Goal: Information Seeking & Learning: Compare options

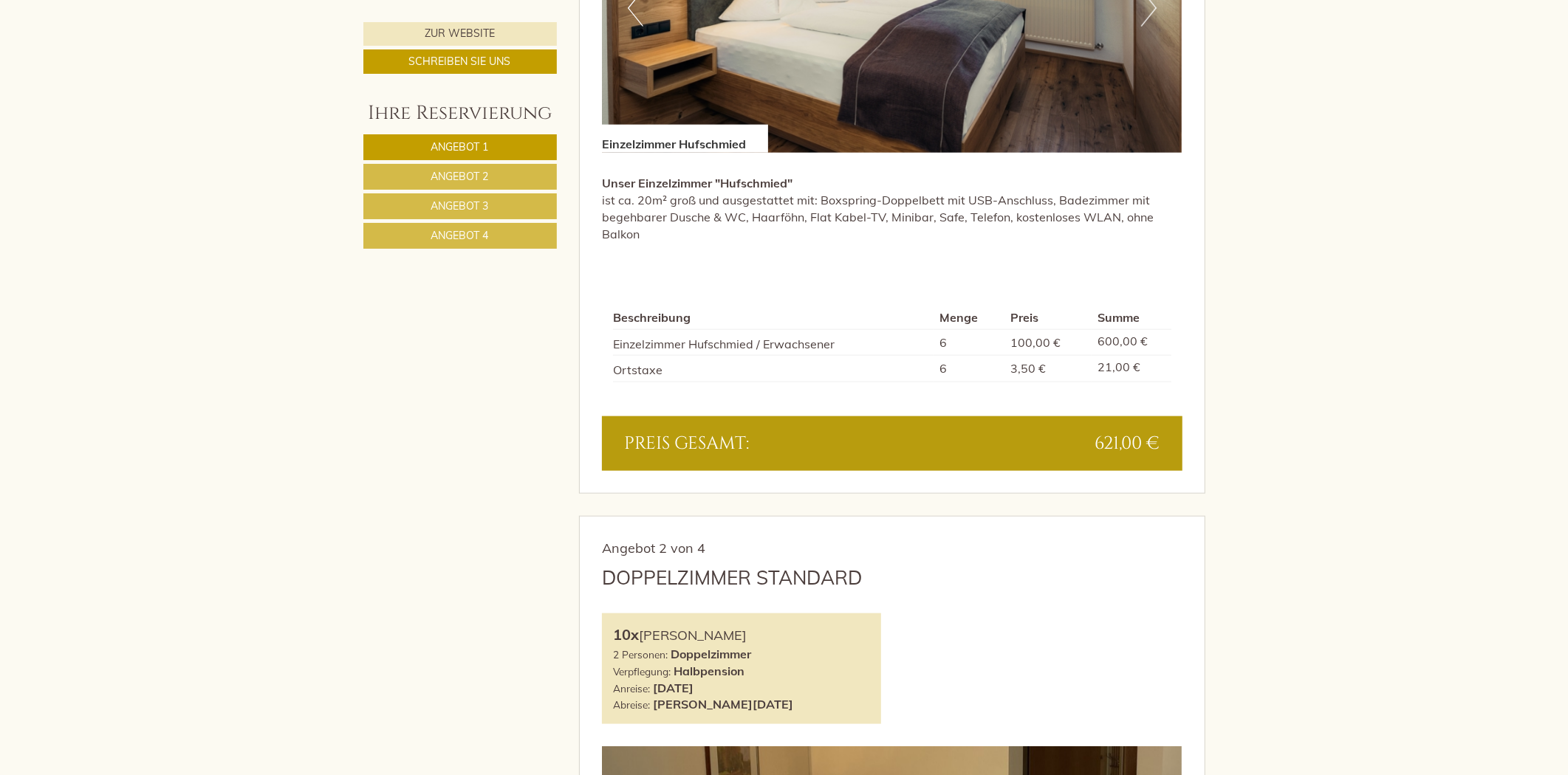
scroll to position [1312, 0]
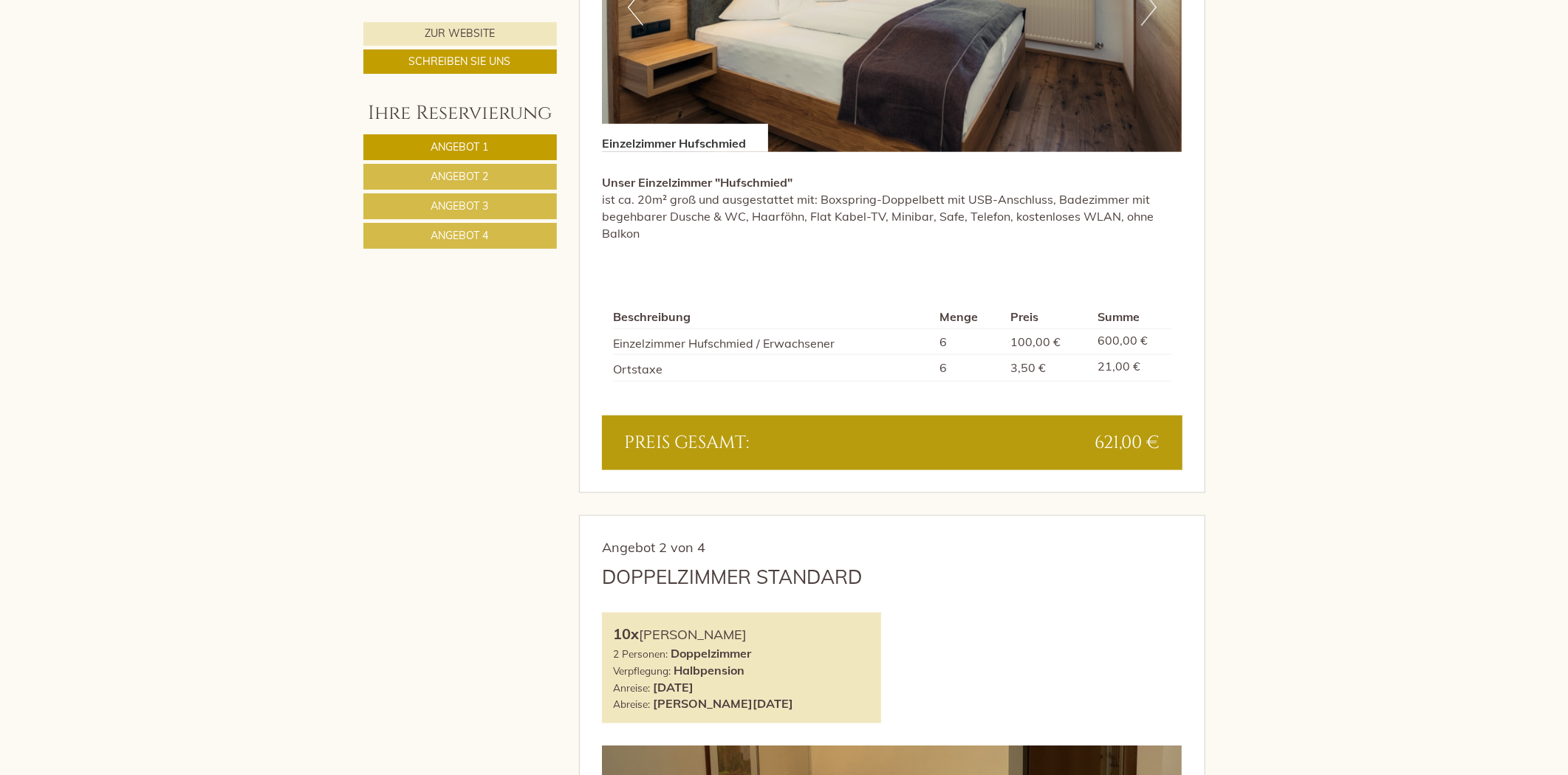
click at [473, 174] on span "Angebot 2" at bounding box center [460, 176] width 58 height 13
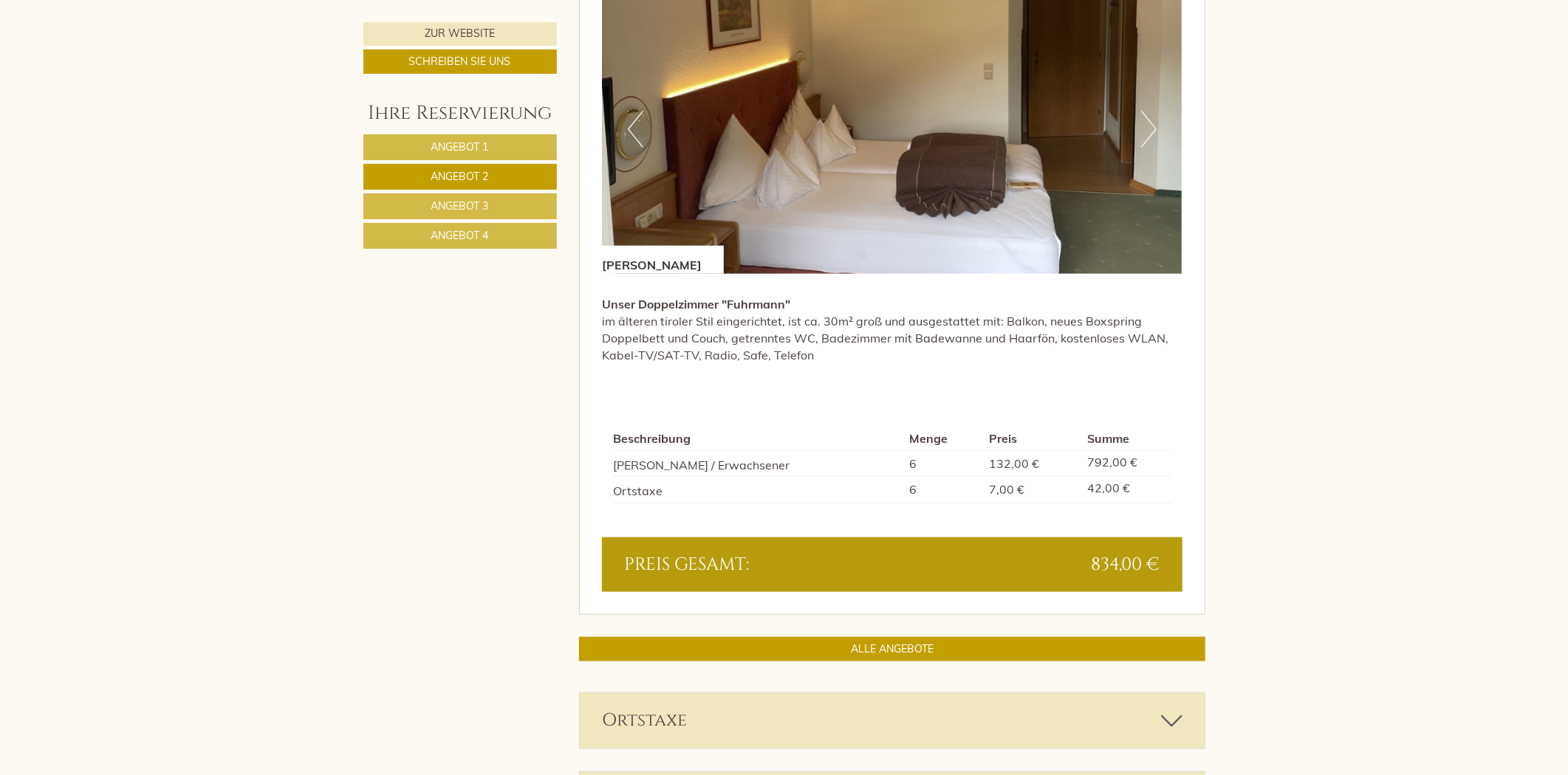
scroll to position [1272, 0]
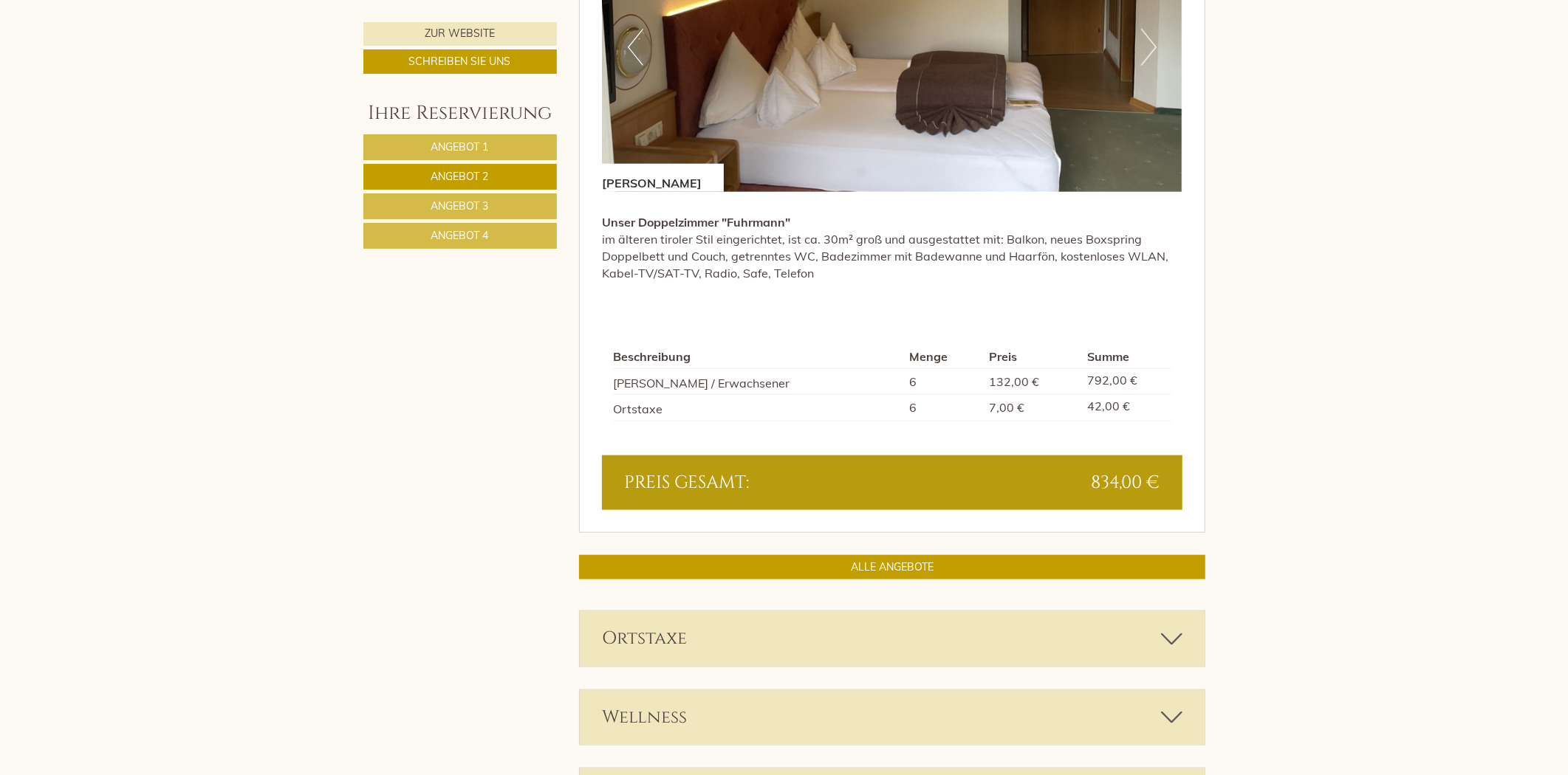
click at [501, 210] on link "Angebot 3" at bounding box center [460, 206] width 194 height 26
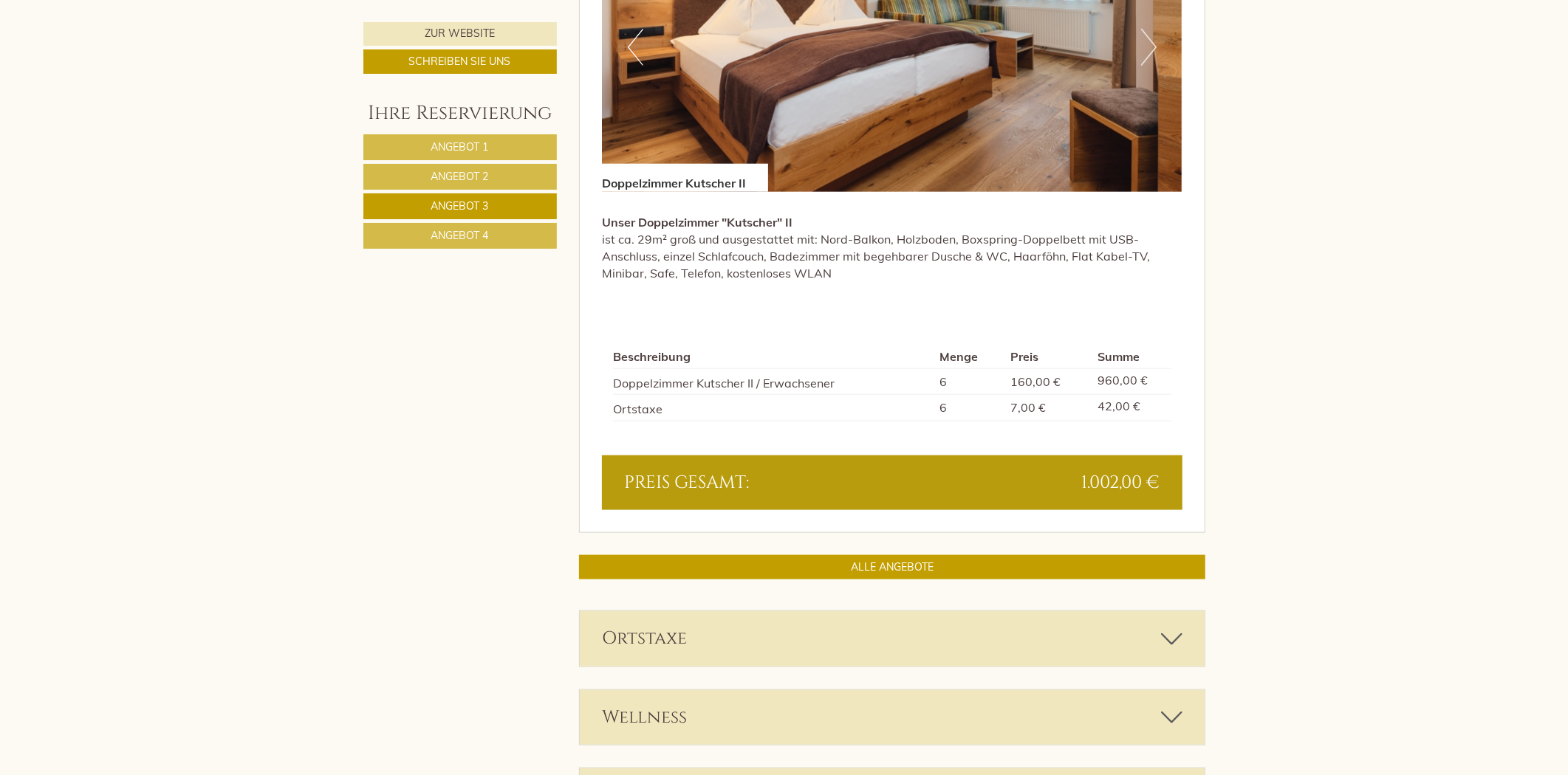
scroll to position [943, 0]
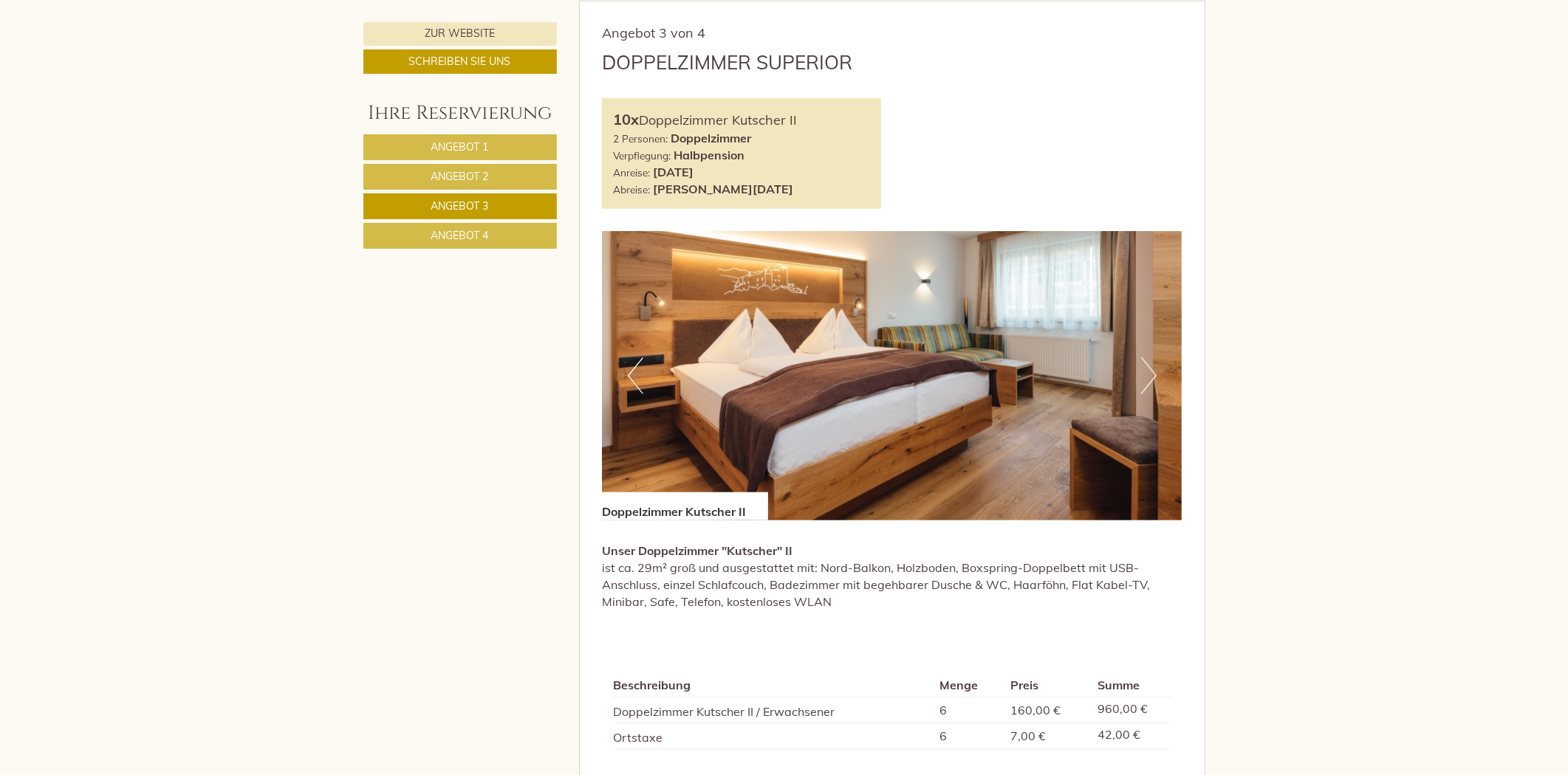
click at [534, 237] on link "Angebot 4" at bounding box center [460, 235] width 194 height 26
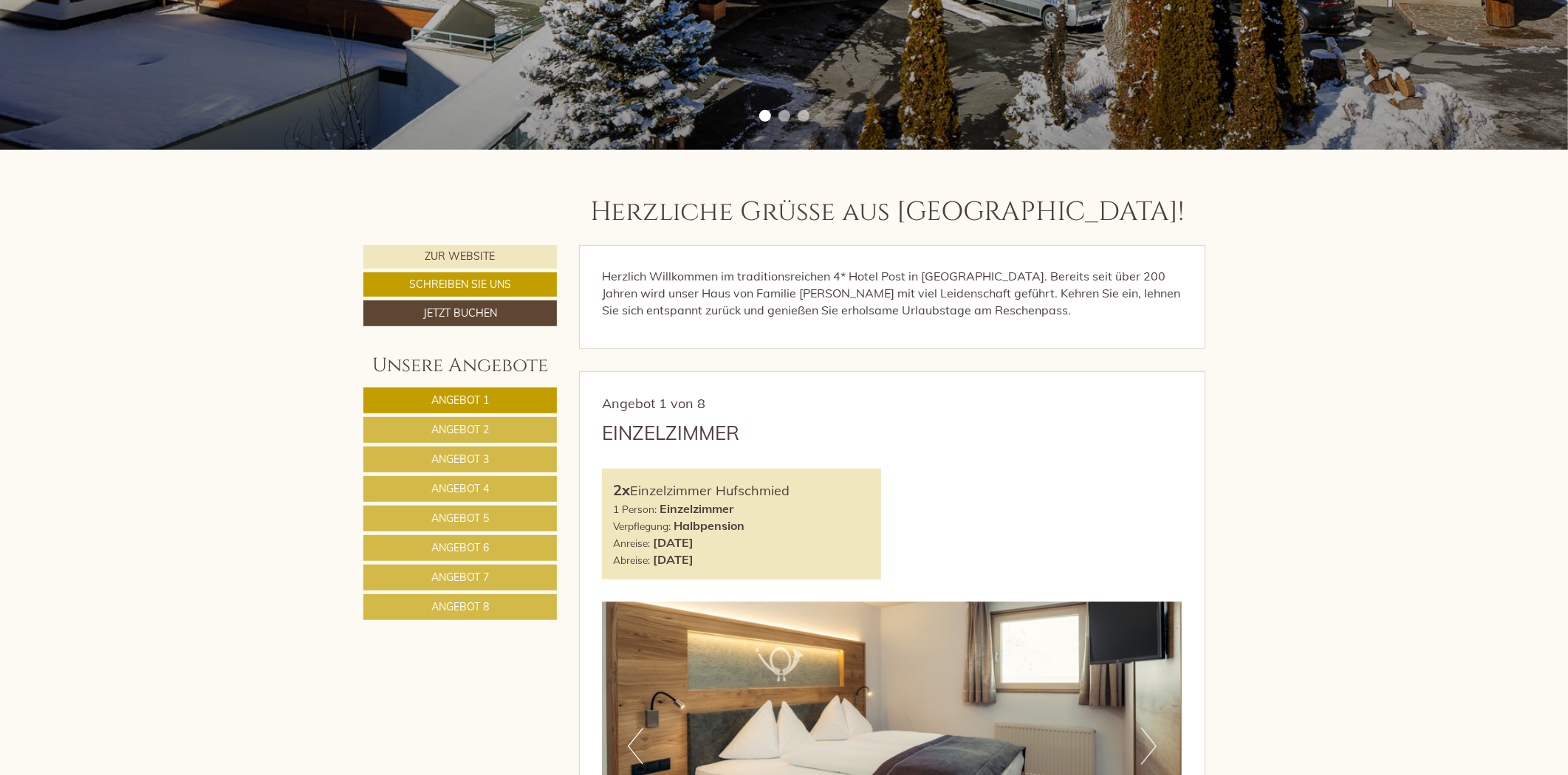
scroll to position [738, 0]
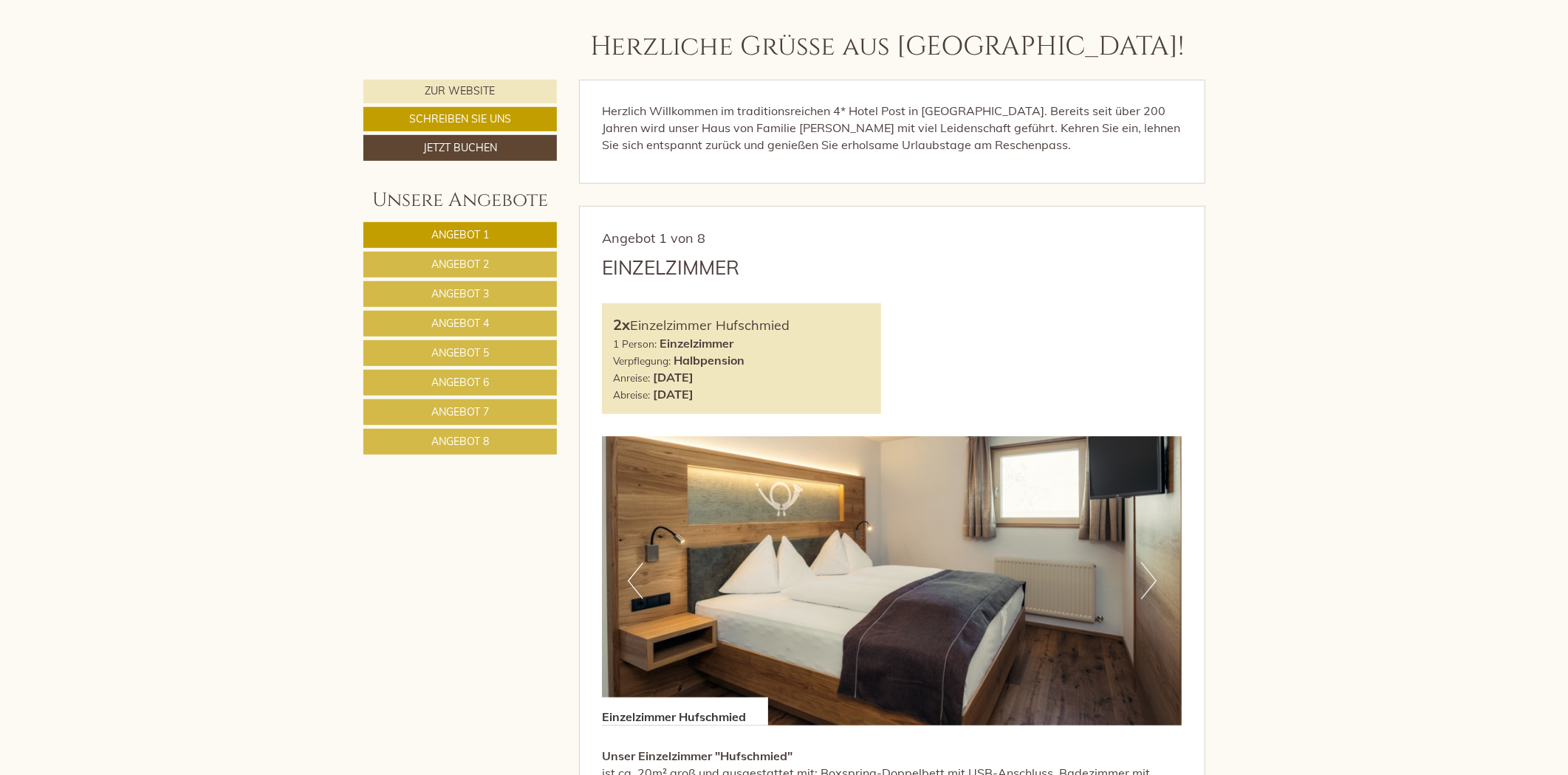
click at [508, 264] on link "Angebot 2" at bounding box center [460, 264] width 194 height 26
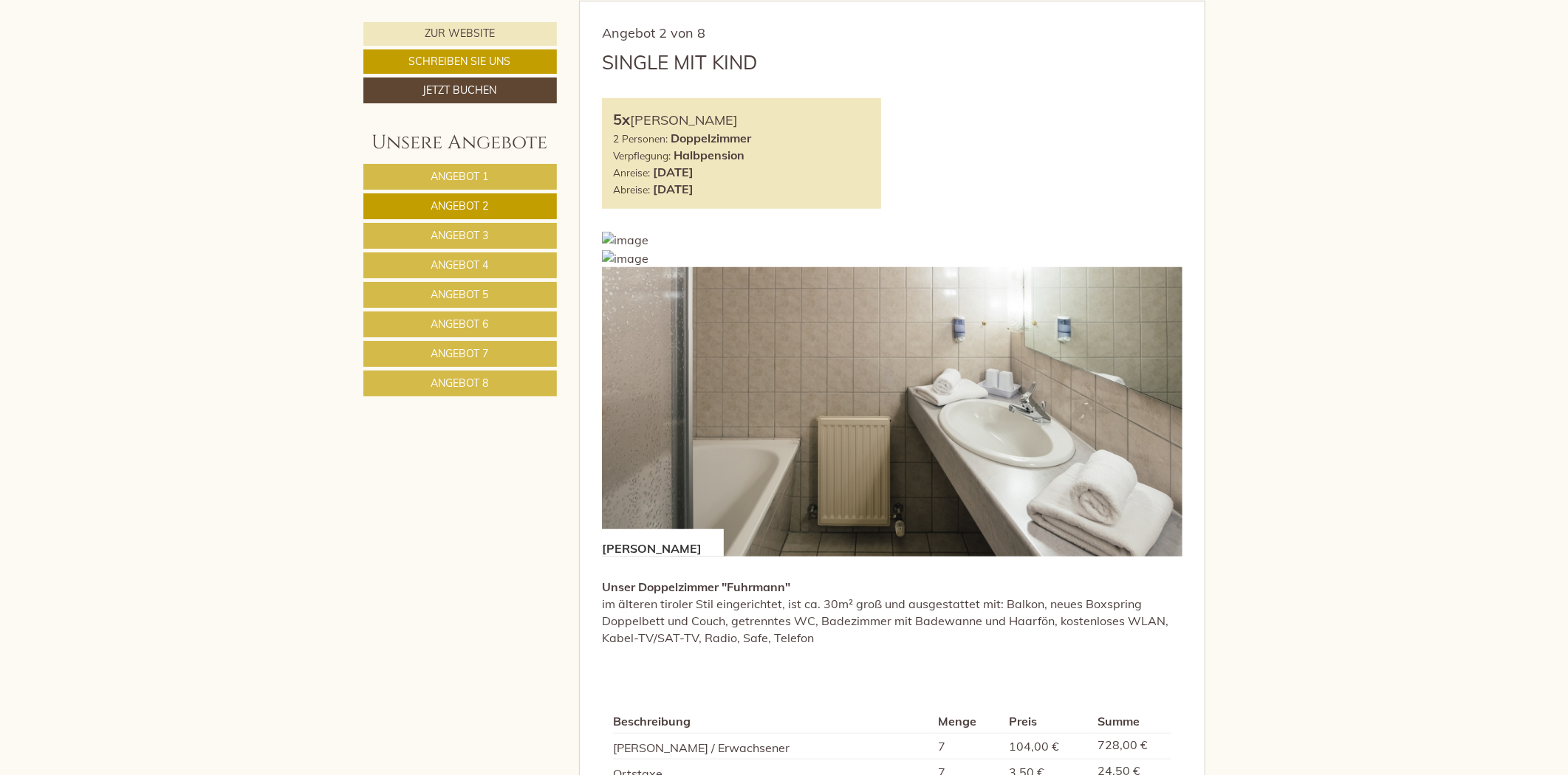
click at [514, 239] on link "Angebot 3" at bounding box center [460, 235] width 194 height 26
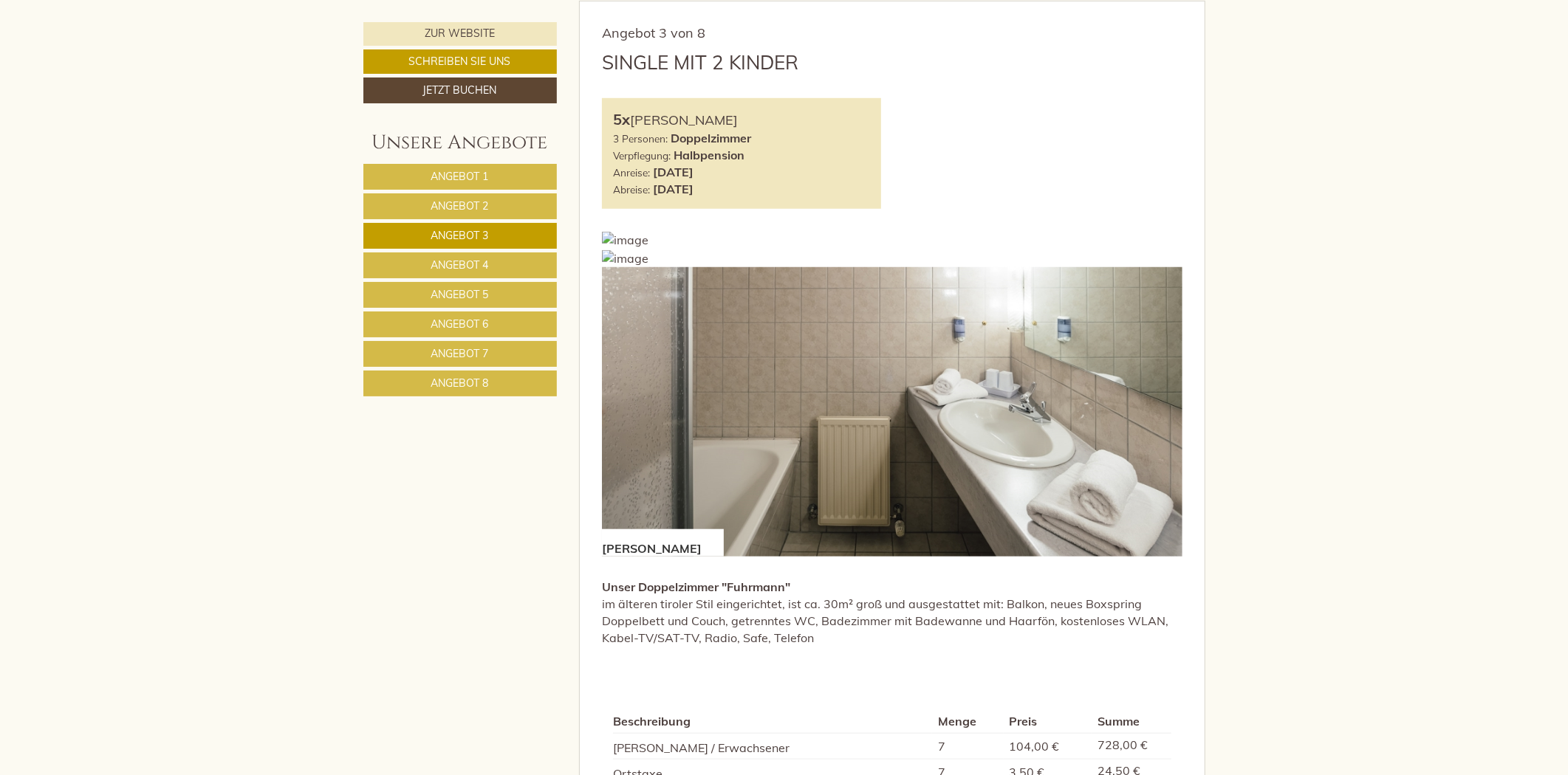
click at [497, 271] on link "Angebot 4" at bounding box center [460, 265] width 194 height 26
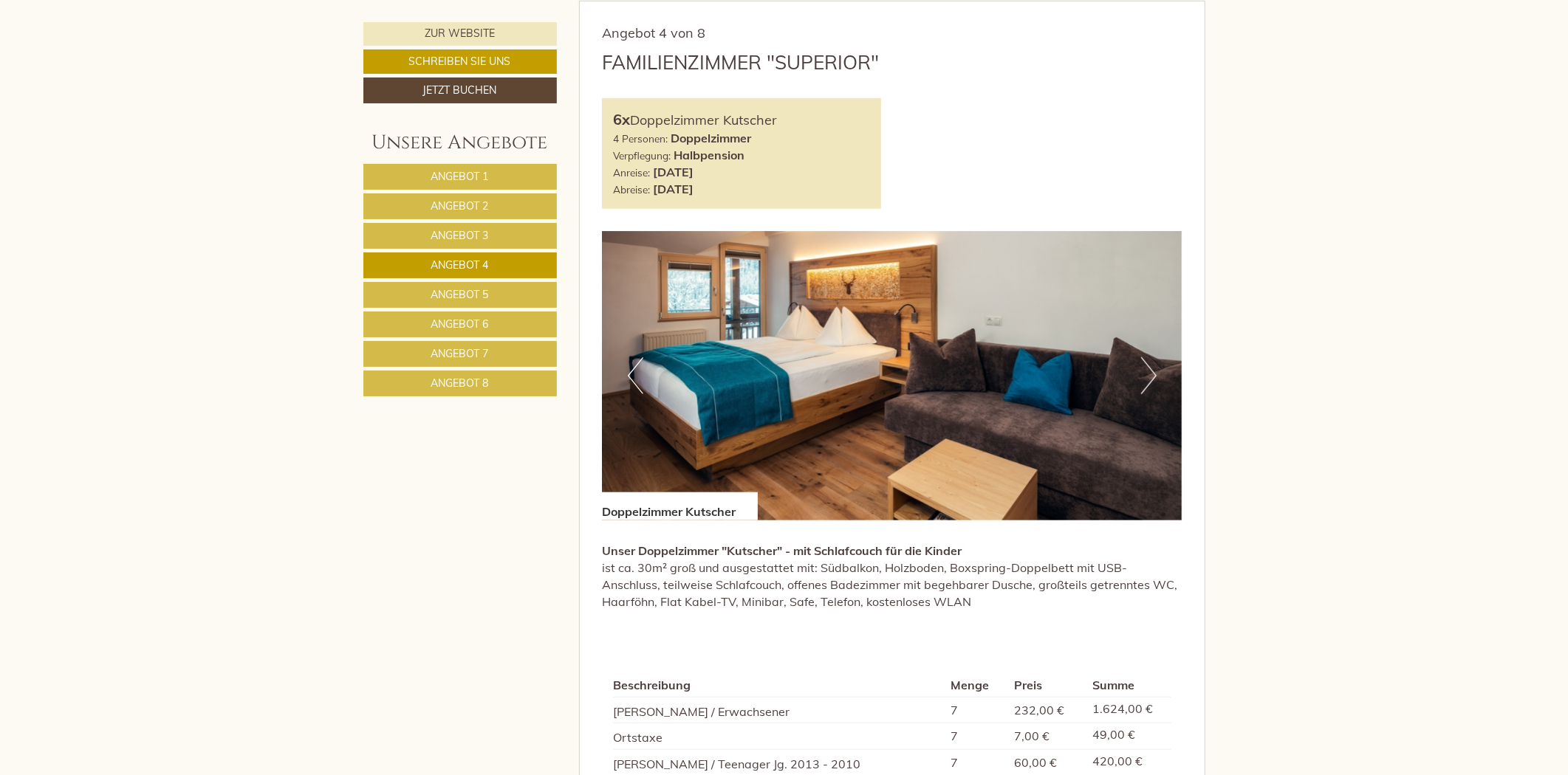
click at [502, 299] on link "Angebot 5" at bounding box center [460, 294] width 194 height 26
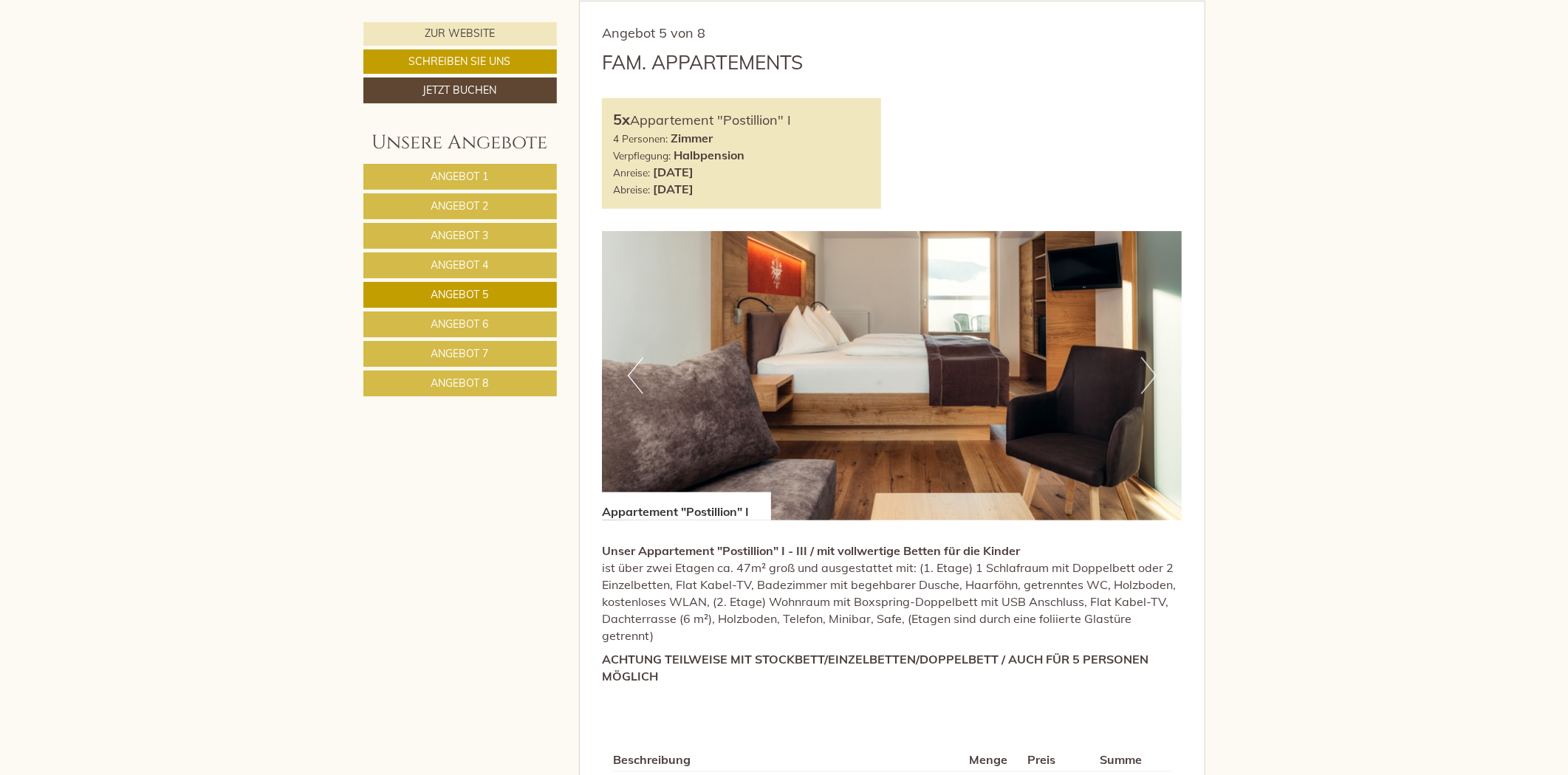
click at [478, 321] on span "Angebot 6" at bounding box center [460, 324] width 58 height 13
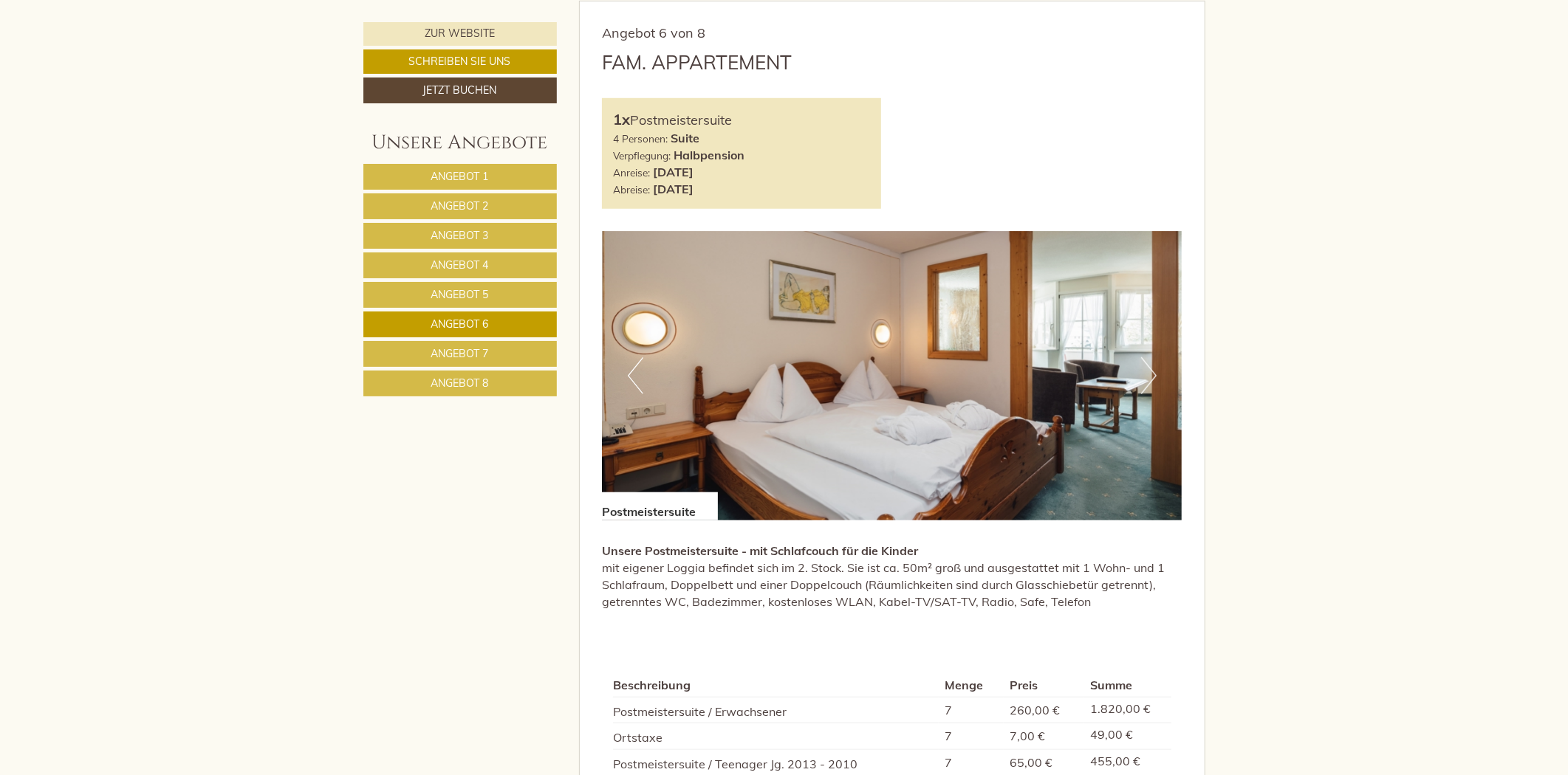
click at [410, 360] on link "Angebot 7" at bounding box center [460, 354] width 194 height 26
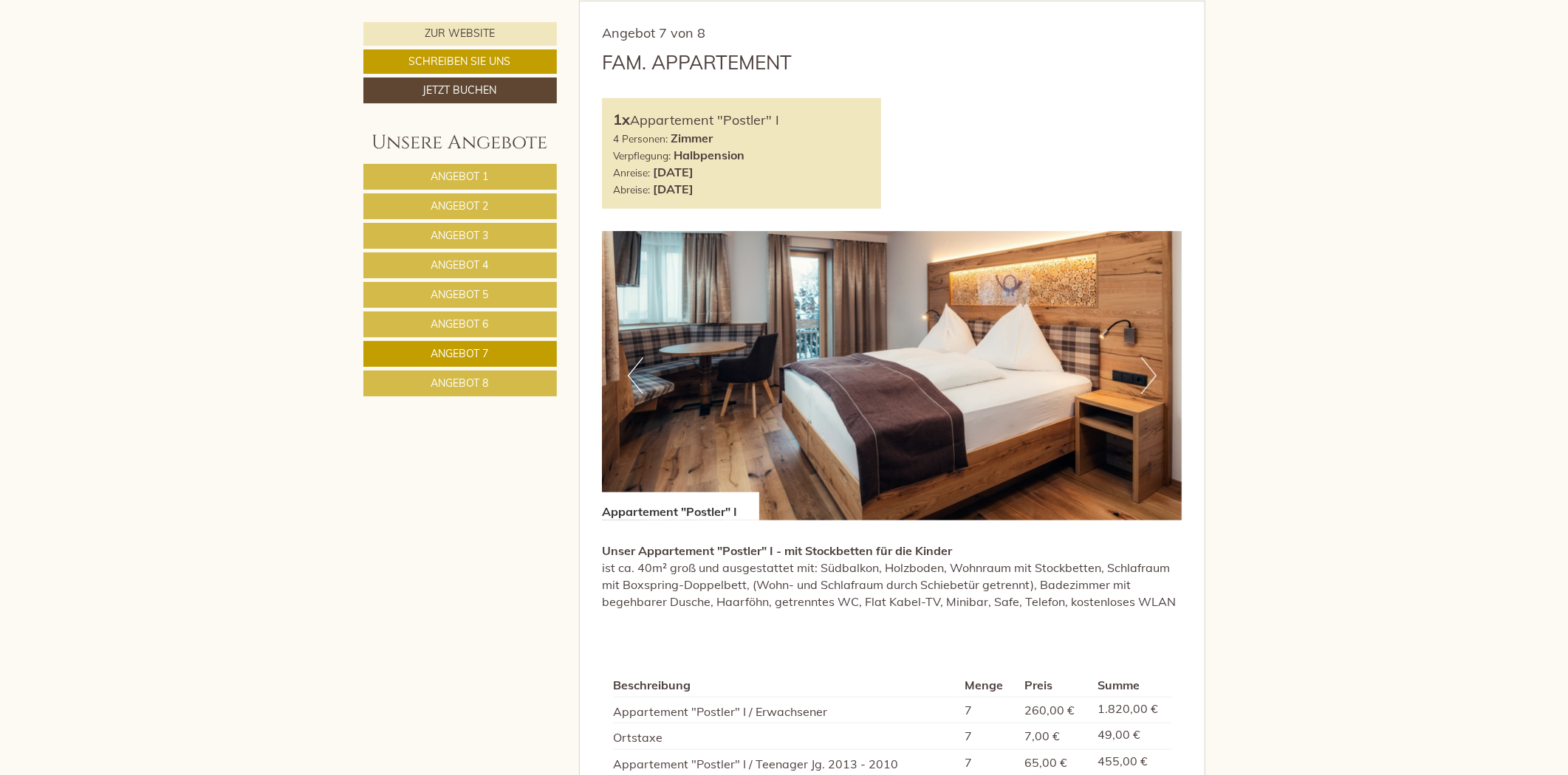
click at [410, 377] on link "Angebot 8" at bounding box center [460, 383] width 194 height 26
